Goal: Check status: Check status

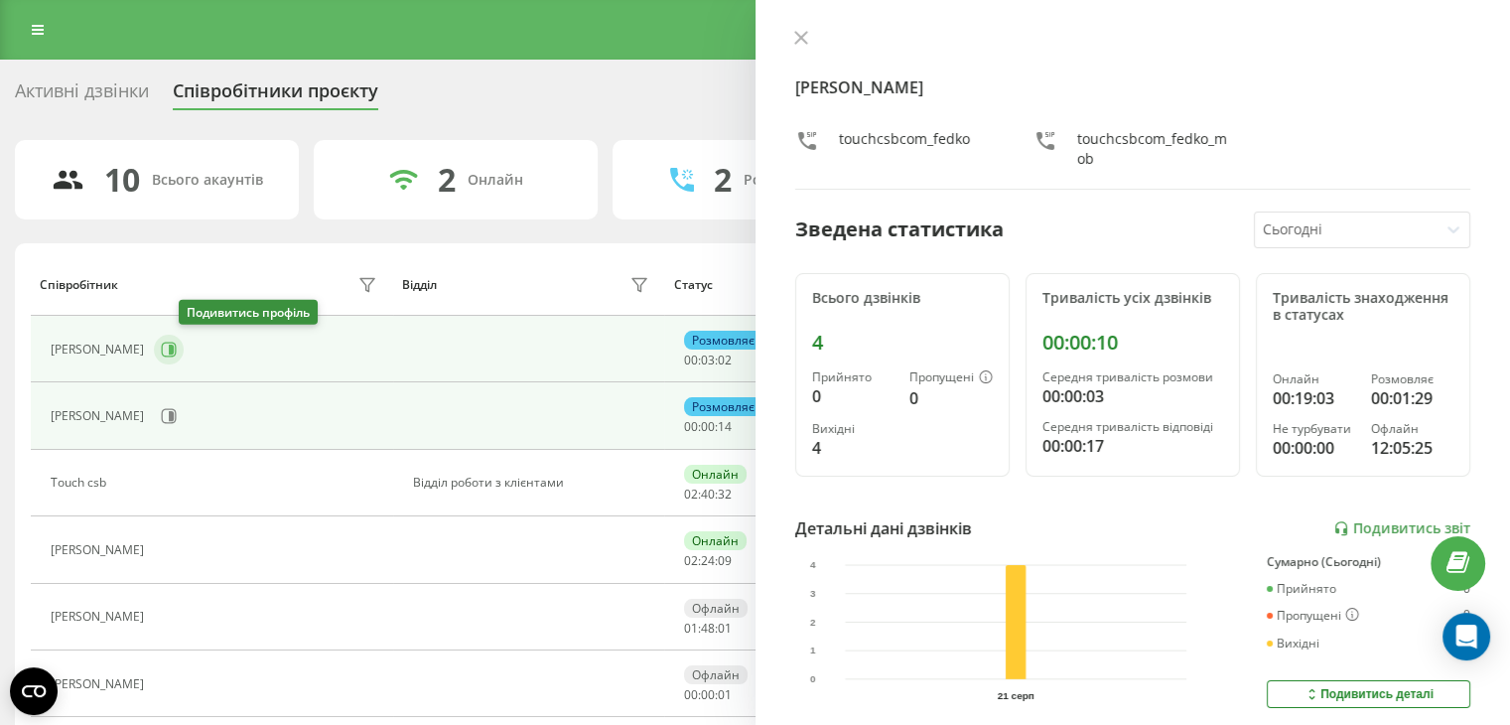
click at [184, 356] on button at bounding box center [169, 349] width 30 height 30
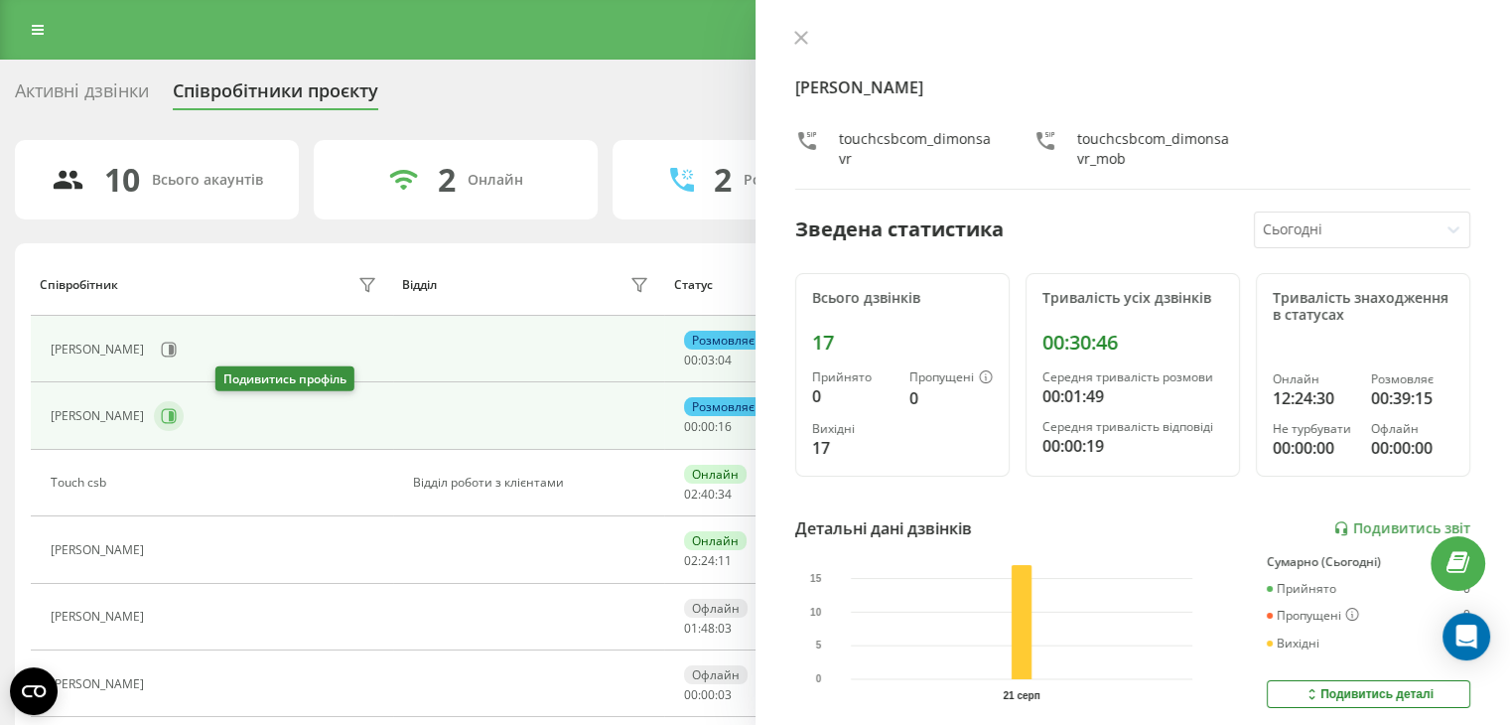
click at [174, 419] on icon at bounding box center [171, 416] width 5 height 10
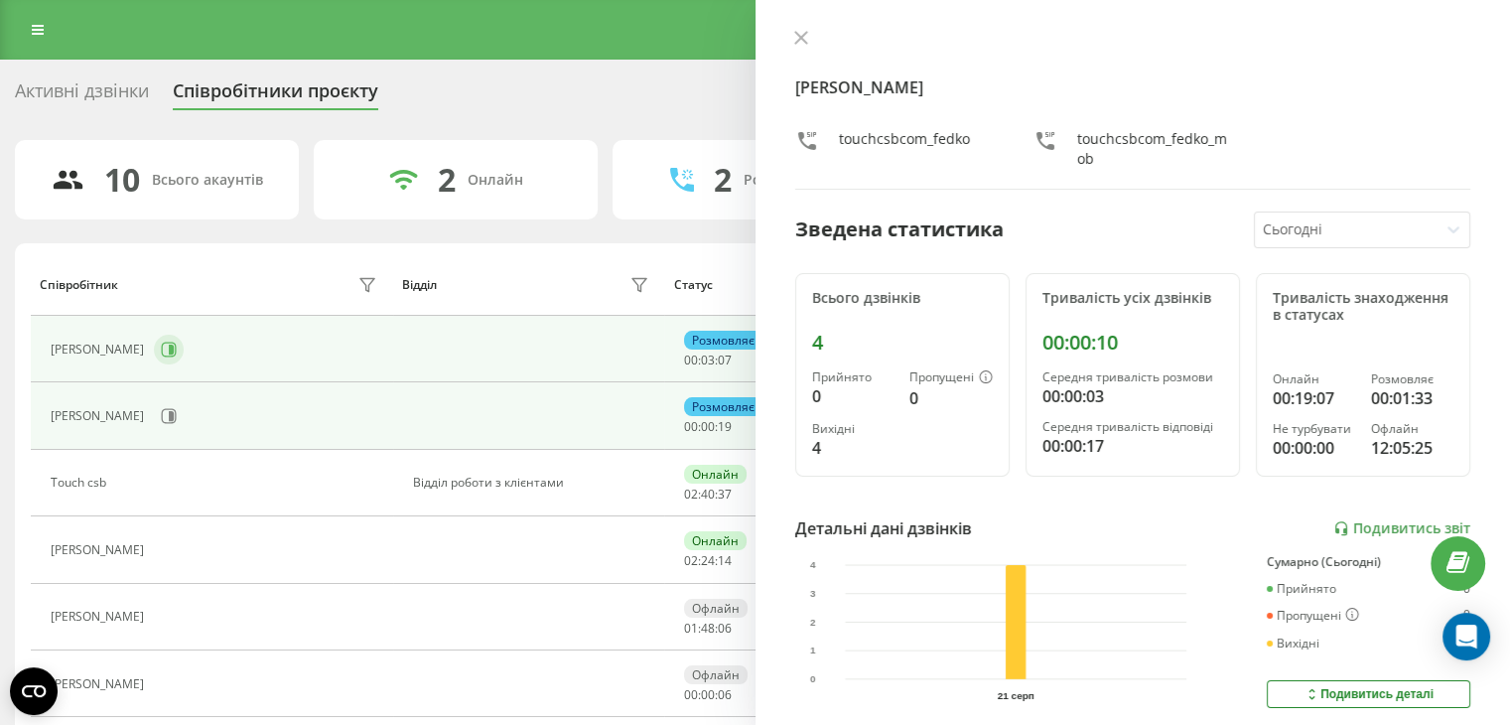
click at [177, 352] on icon at bounding box center [169, 349] width 16 height 16
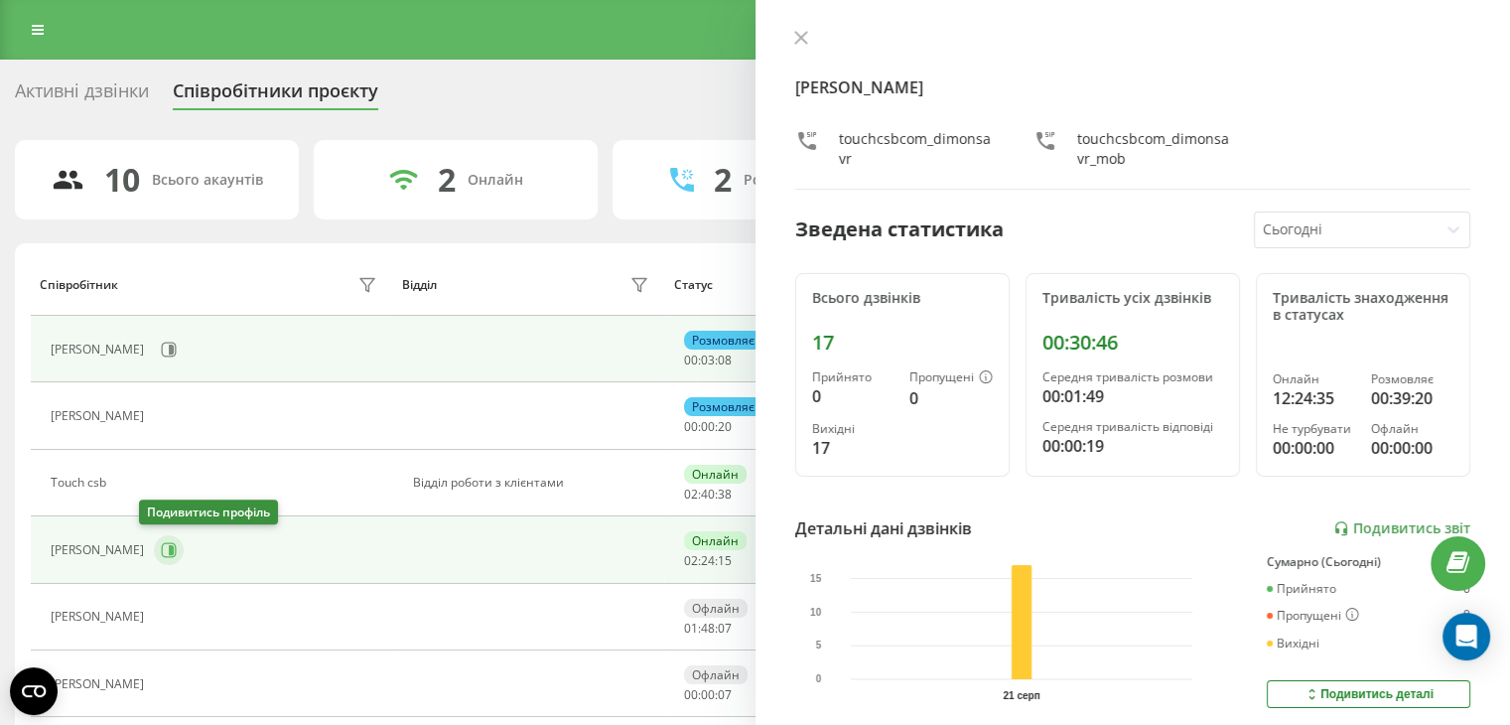
click at [161, 556] on icon at bounding box center [169, 550] width 16 height 16
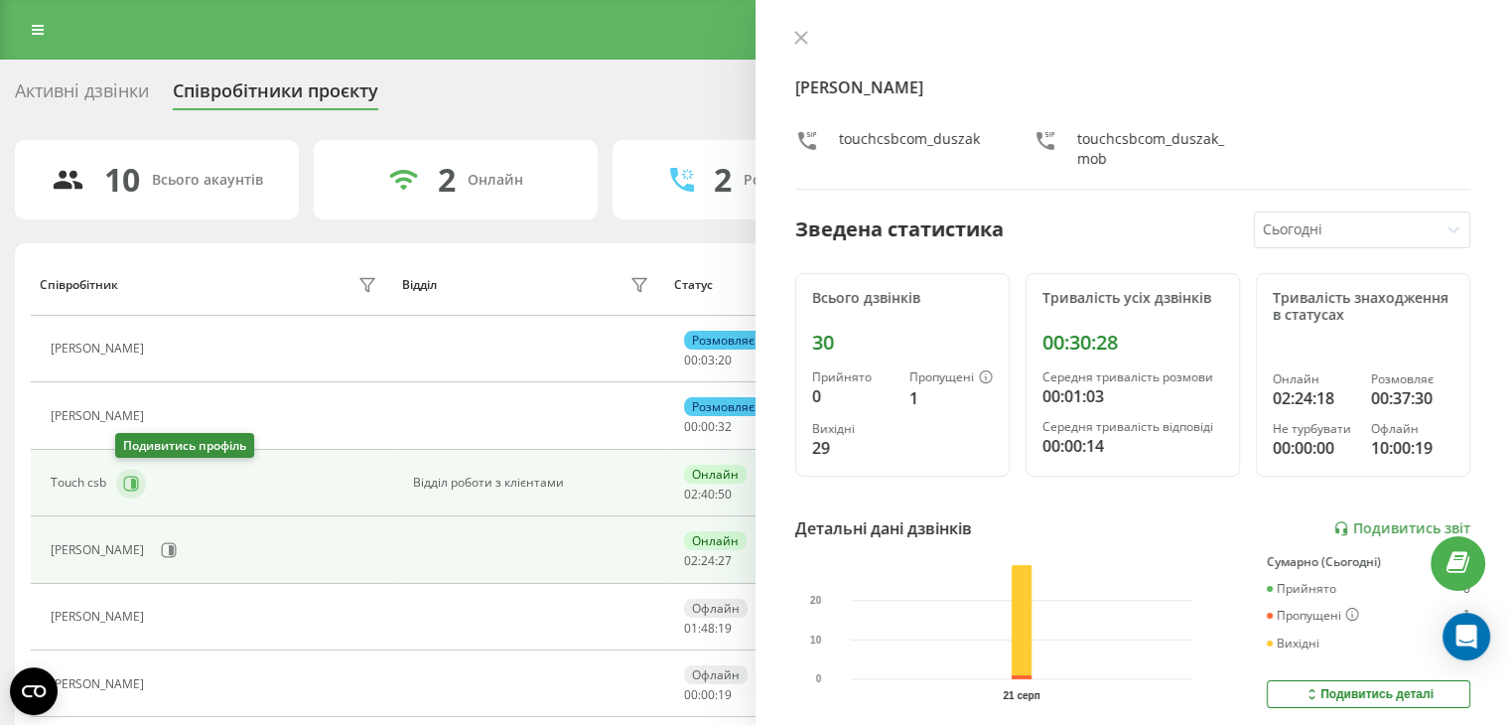
click at [126, 475] on icon at bounding box center [131, 483] width 16 height 16
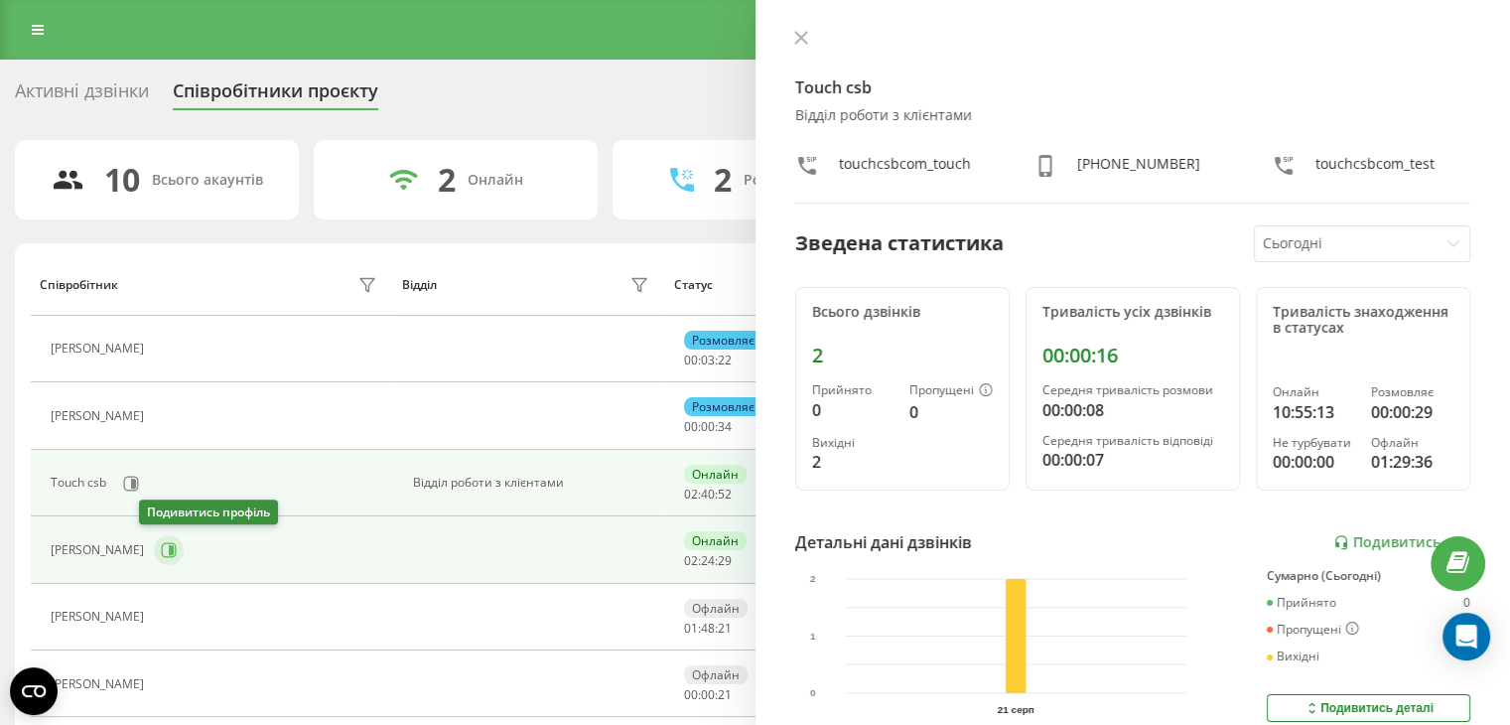
click at [169, 552] on icon at bounding box center [171, 550] width 5 height 10
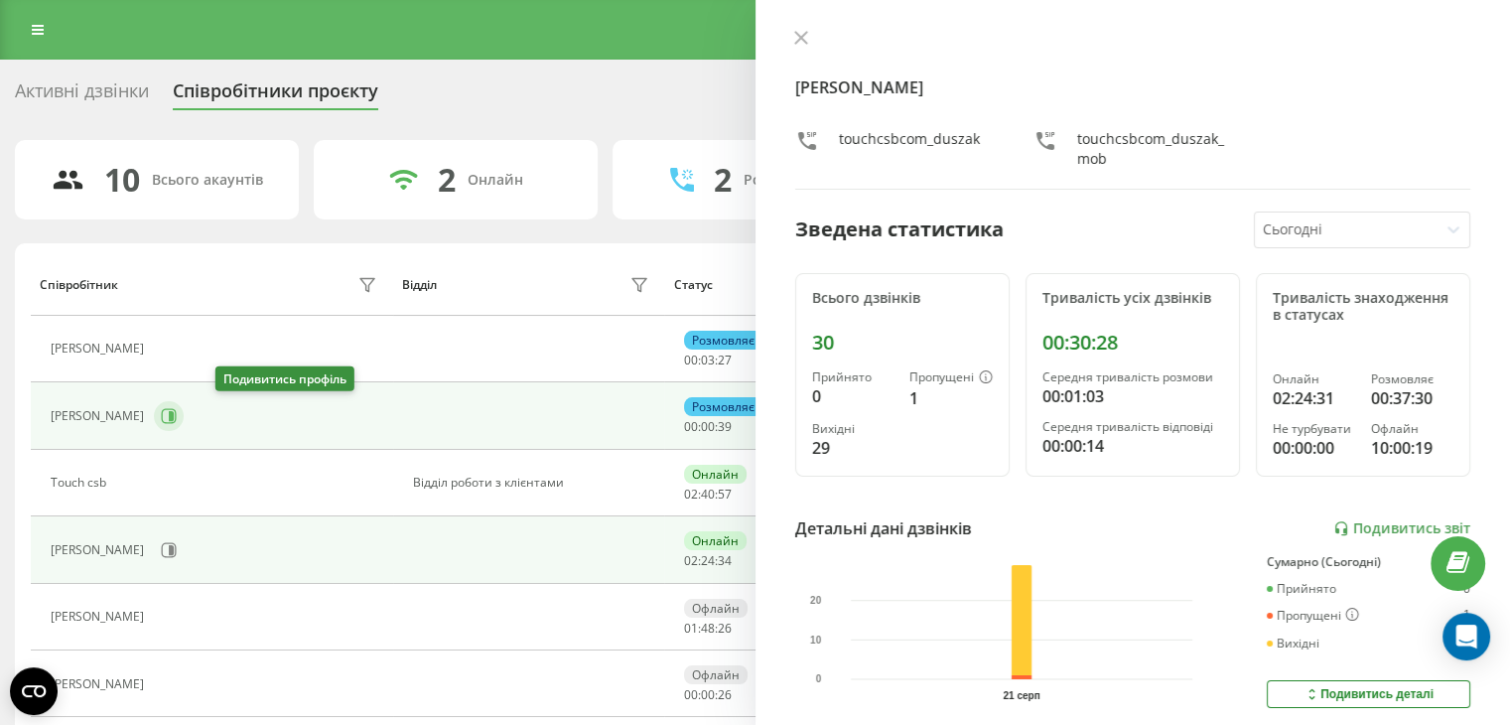
click at [184, 411] on button at bounding box center [169, 416] width 30 height 30
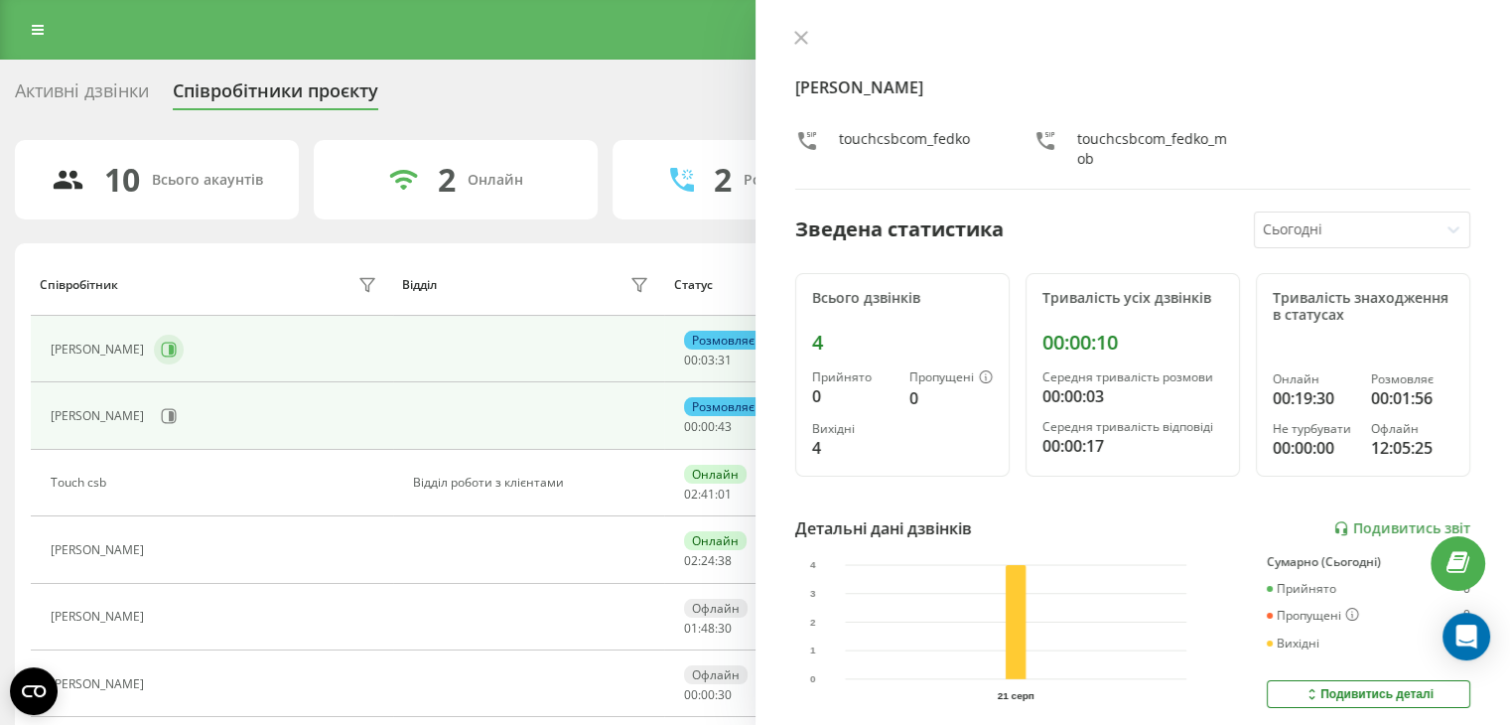
click at [177, 351] on icon at bounding box center [169, 349] width 16 height 16
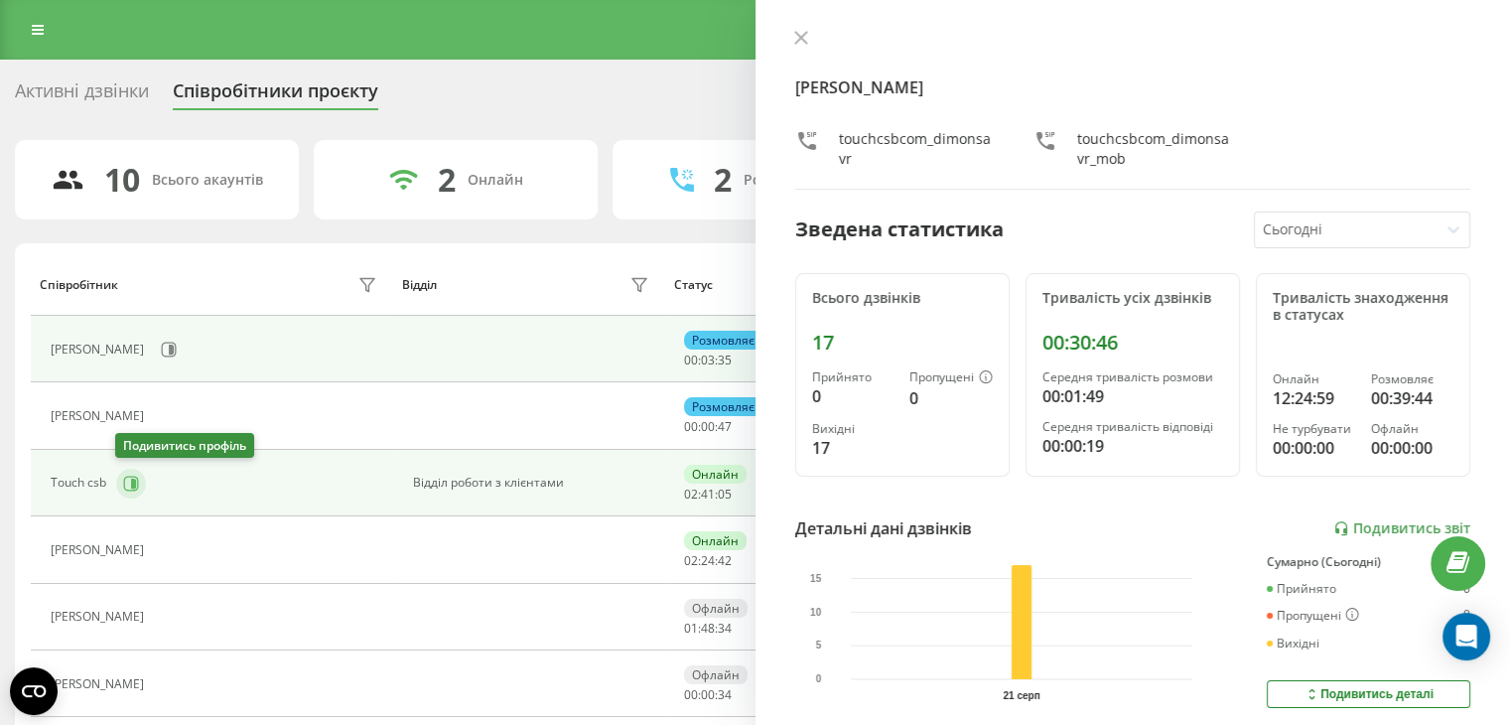
click at [139, 482] on button at bounding box center [131, 483] width 30 height 30
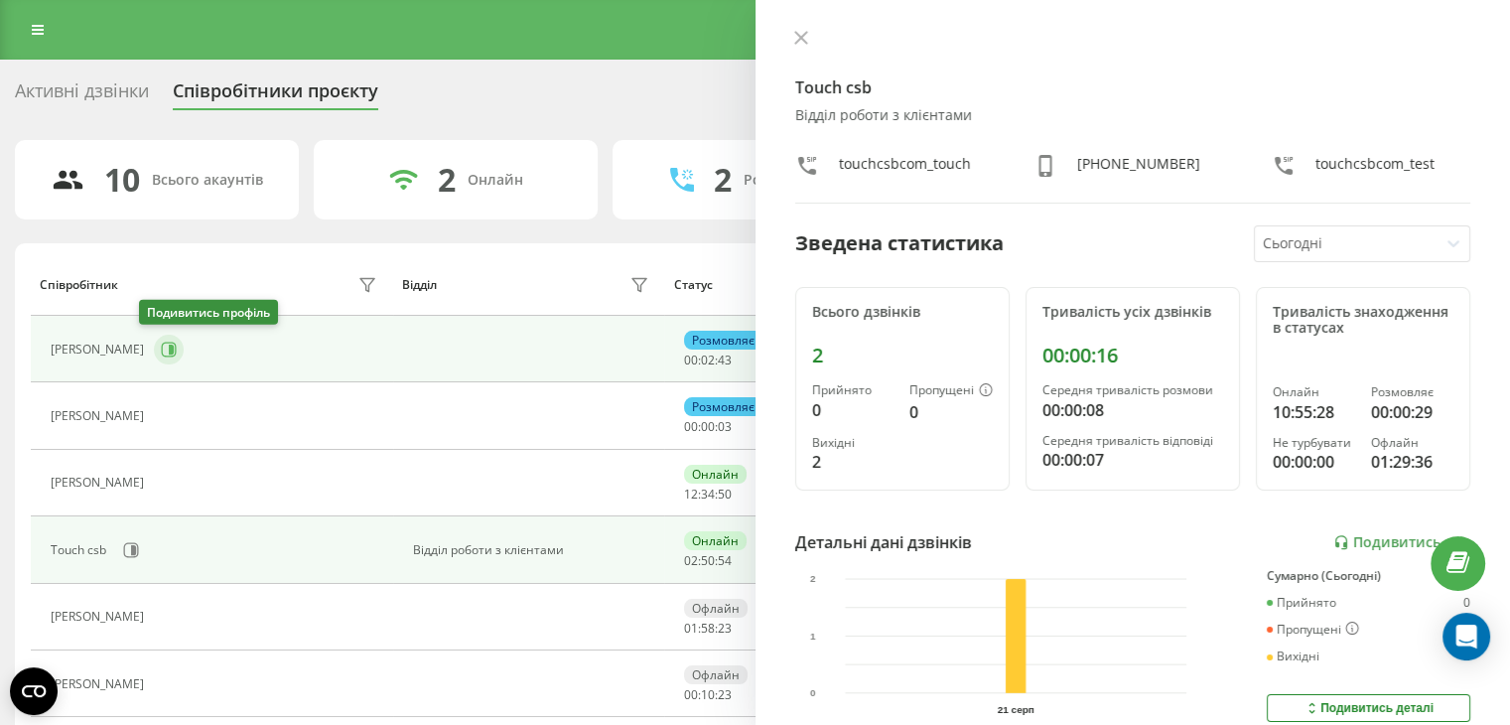
click at [164, 342] on button at bounding box center [169, 349] width 30 height 30
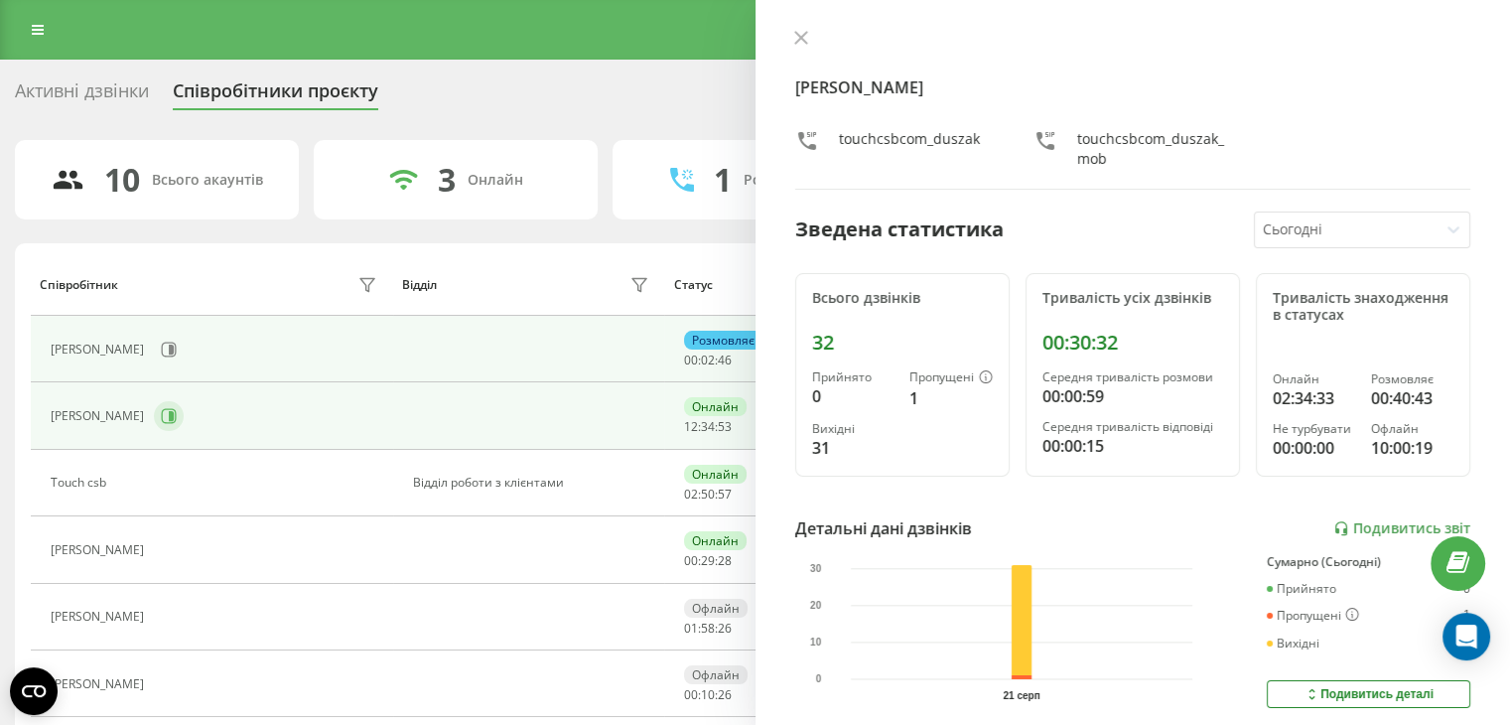
click at [205, 423] on div "[PERSON_NAME]" at bounding box center [216, 416] width 331 height 34
click at [177, 422] on icon at bounding box center [169, 416] width 16 height 16
click at [161, 342] on icon at bounding box center [169, 349] width 16 height 16
click at [174, 418] on icon at bounding box center [171, 416] width 5 height 10
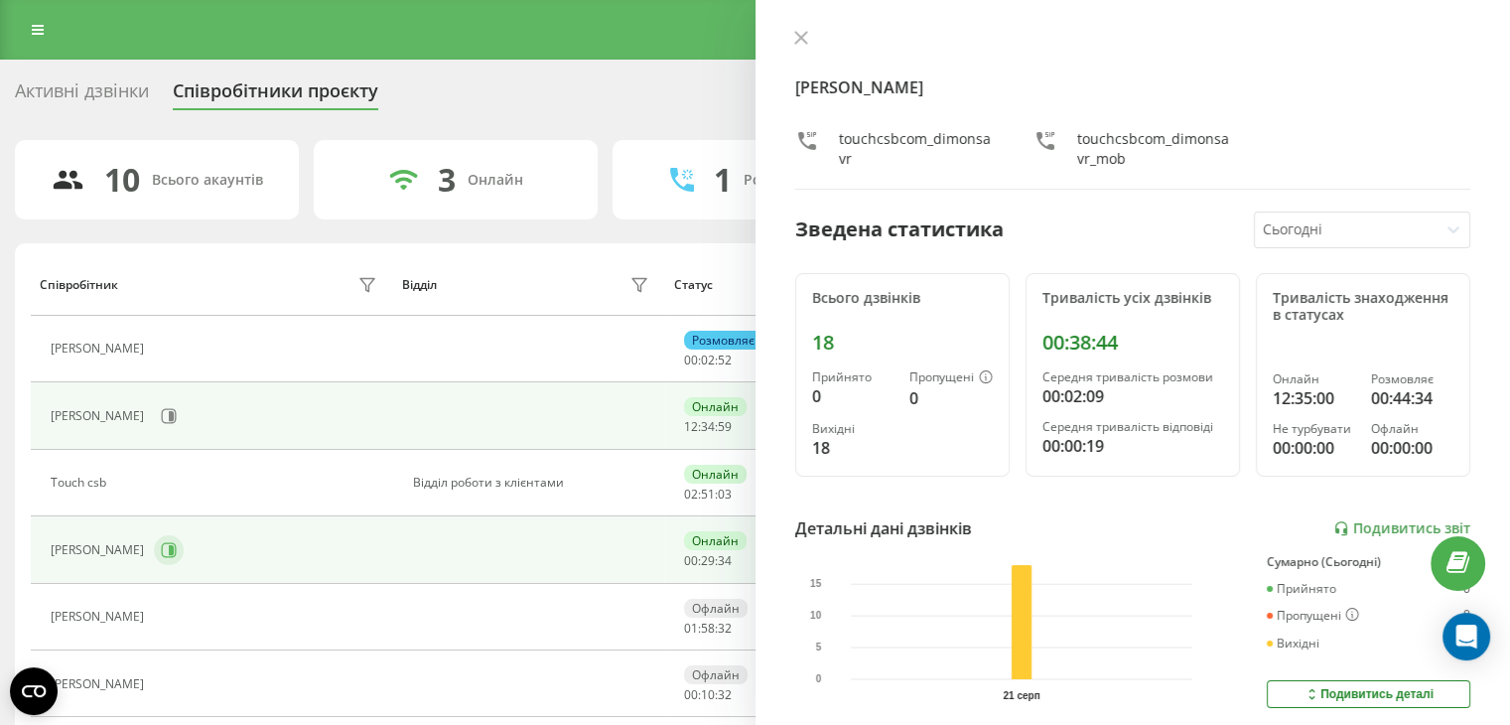
click at [177, 556] on icon at bounding box center [169, 550] width 16 height 16
